Goal: Navigation & Orientation: Understand site structure

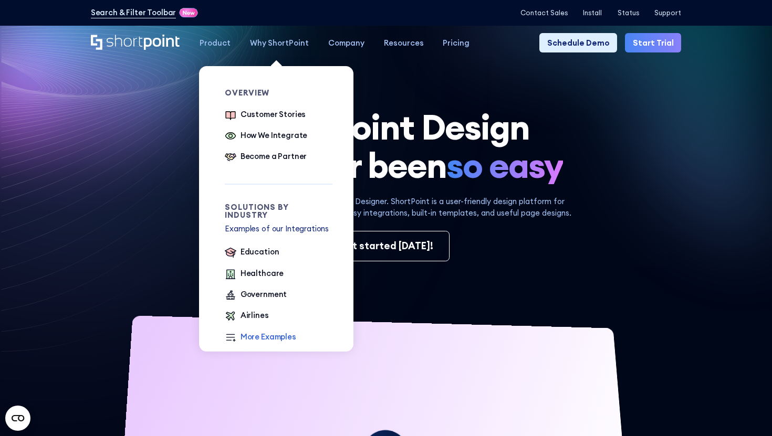
click at [258, 331] on div "More Examples" at bounding box center [268, 337] width 56 height 12
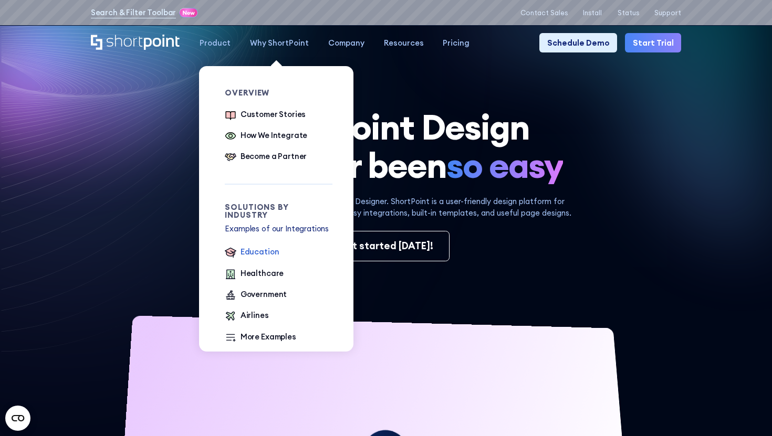
click at [257, 246] on div "Education" at bounding box center [259, 252] width 39 height 12
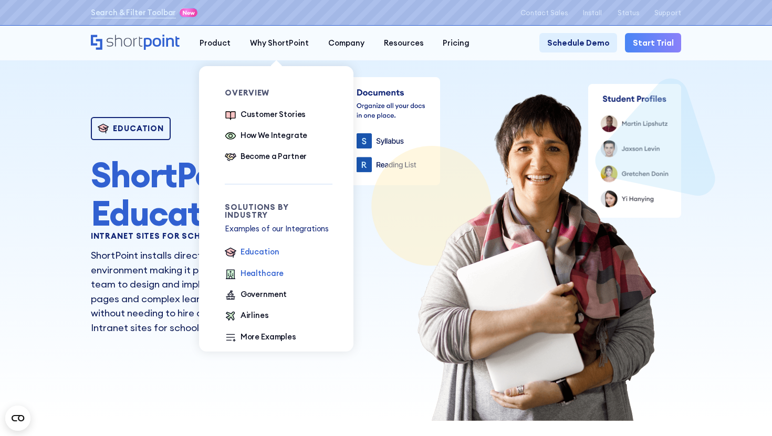
click at [251, 268] on div "Healthcare" at bounding box center [262, 274] width 44 height 12
